Goal: Ask a question

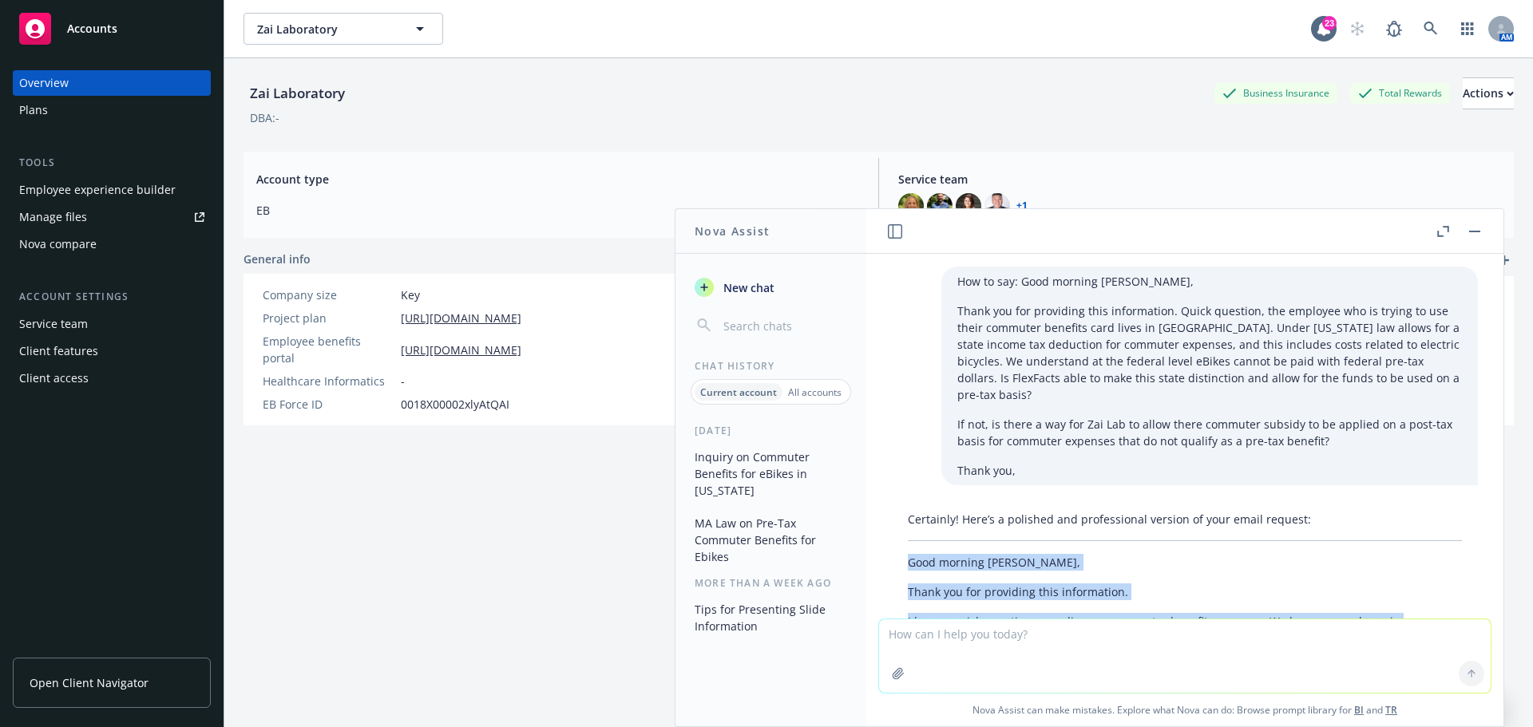
scroll to position [287, 0]
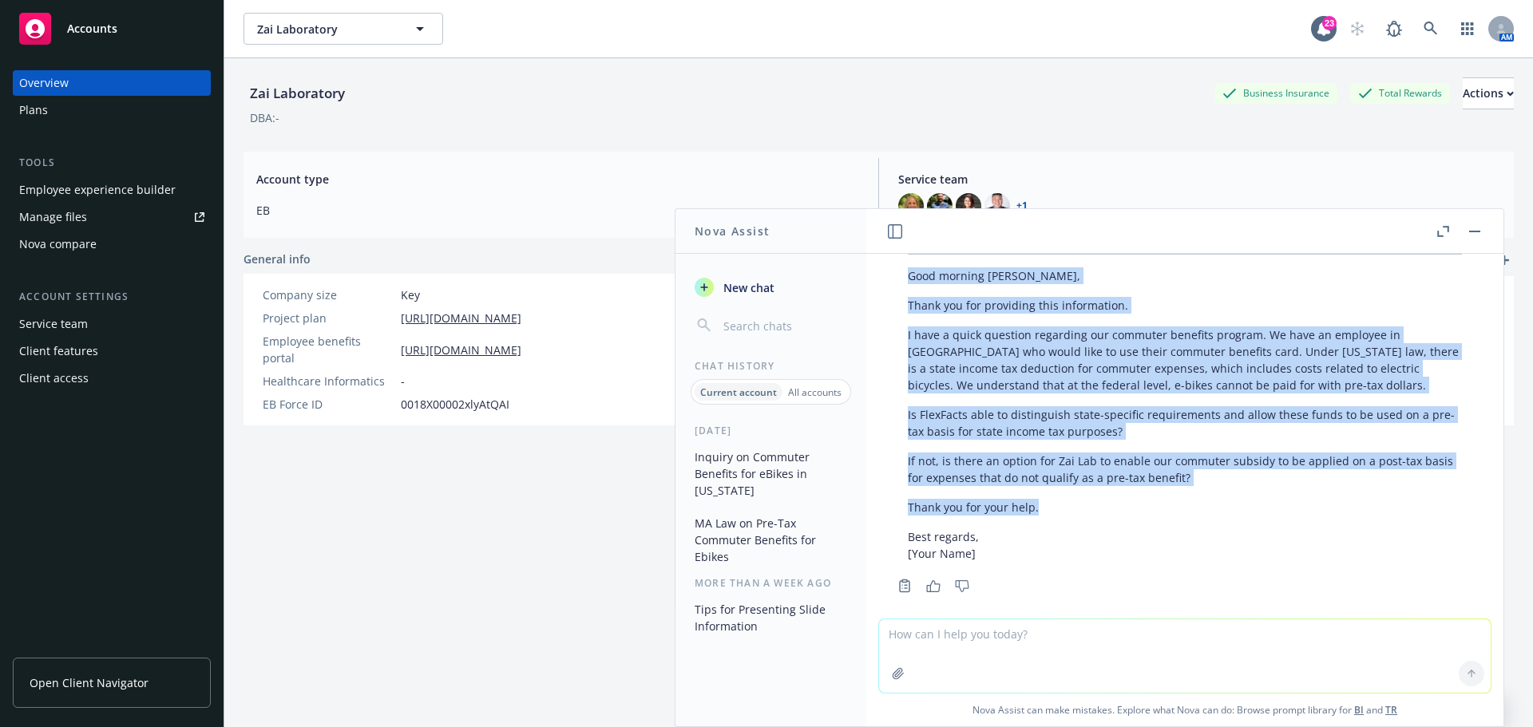
click at [746, 290] on span "New chat" at bounding box center [747, 287] width 54 height 17
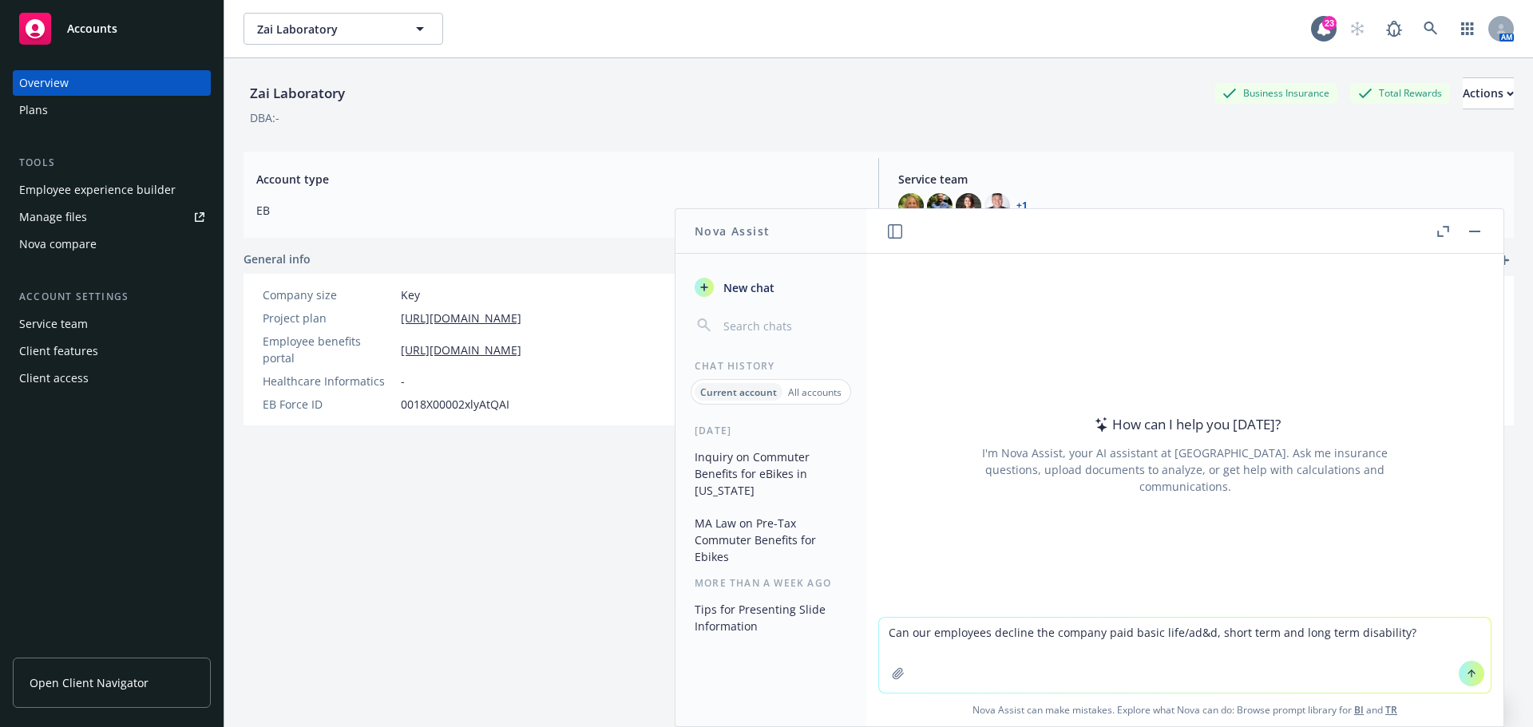
drag, startPoint x: 927, startPoint y: 631, endPoint x: 905, endPoint y: 630, distance: 21.6
click at [905, 630] on textarea "Can our employees decline the company paid basic life/ad&d, short term and long…" at bounding box center [1184, 655] width 611 height 75
type textarea "Can employees decline the company paid basic life/ad&d, short term and long ter…"
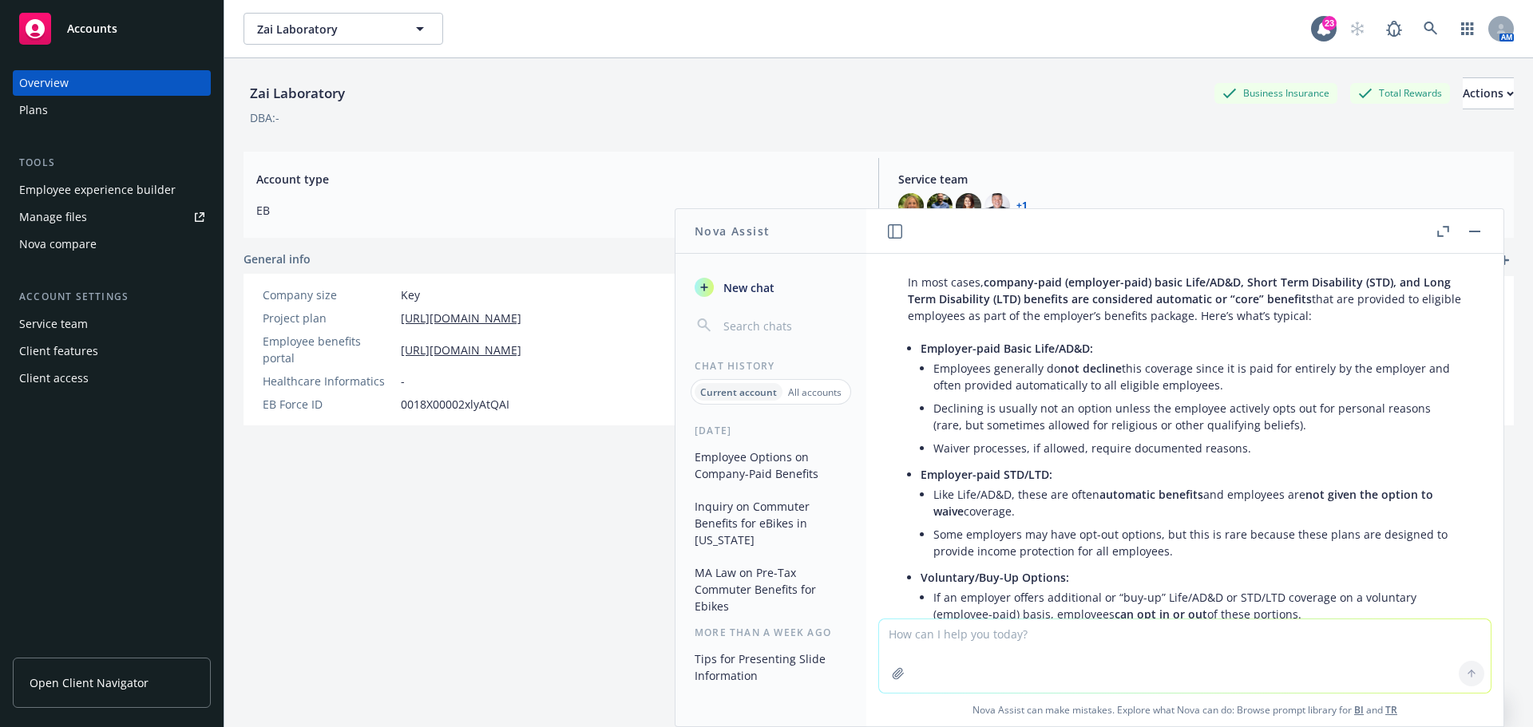
scroll to position [0, 0]
